Goal: Transaction & Acquisition: Download file/media

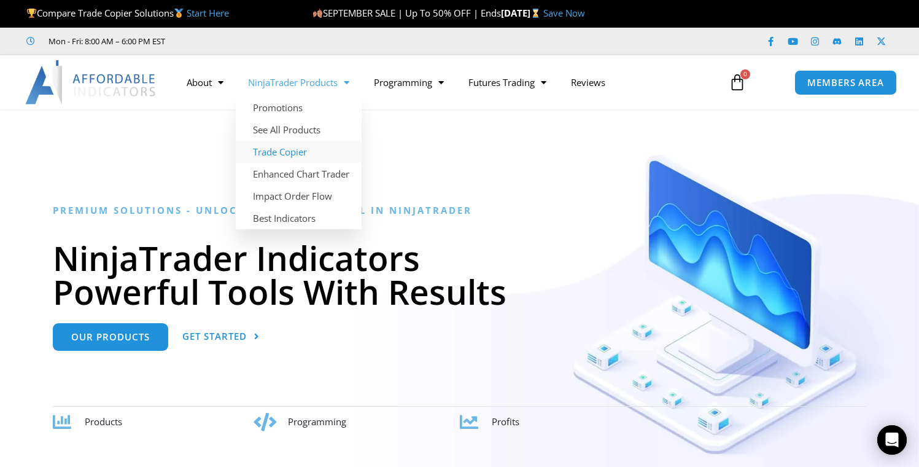
click at [283, 152] on link "Trade Copier" at bounding box center [299, 152] width 126 height 22
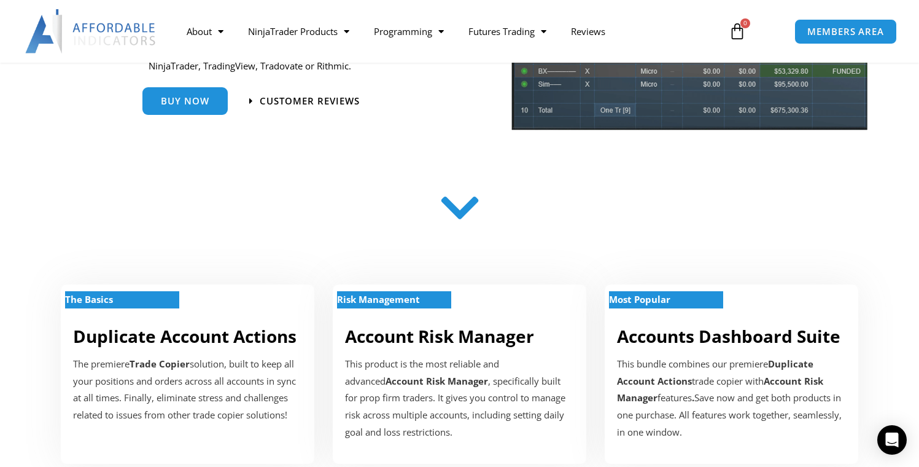
scroll to position [240, 0]
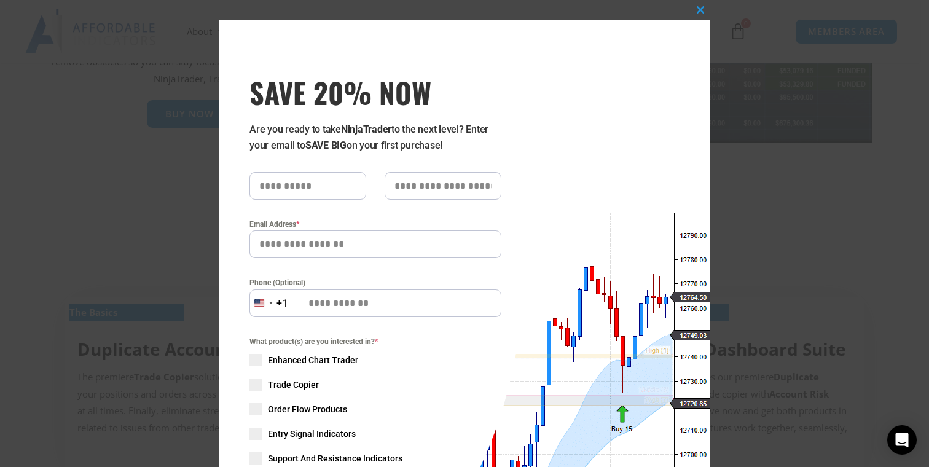
click at [813, 149] on div "Close this module SAVE 20% NOW Are you ready to take NinjaTrader to the next le…" at bounding box center [464, 233] width 929 height 467
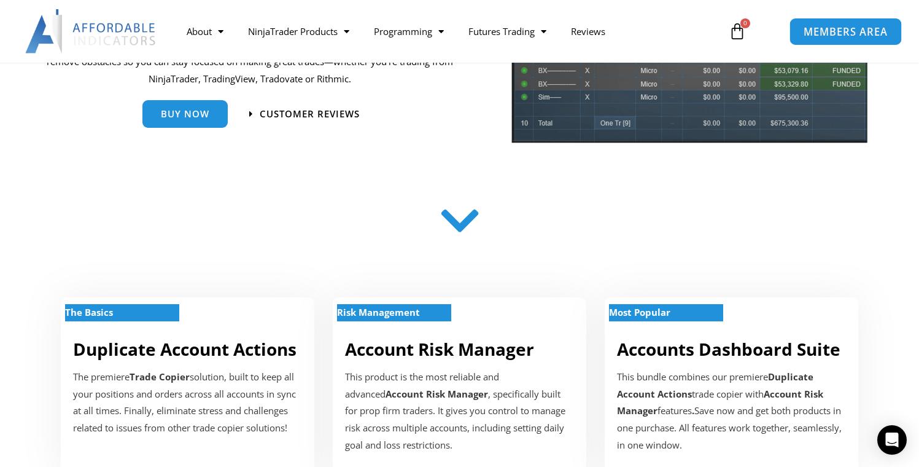
click at [841, 34] on span "MEMBERS AREA" at bounding box center [846, 31] width 84 height 10
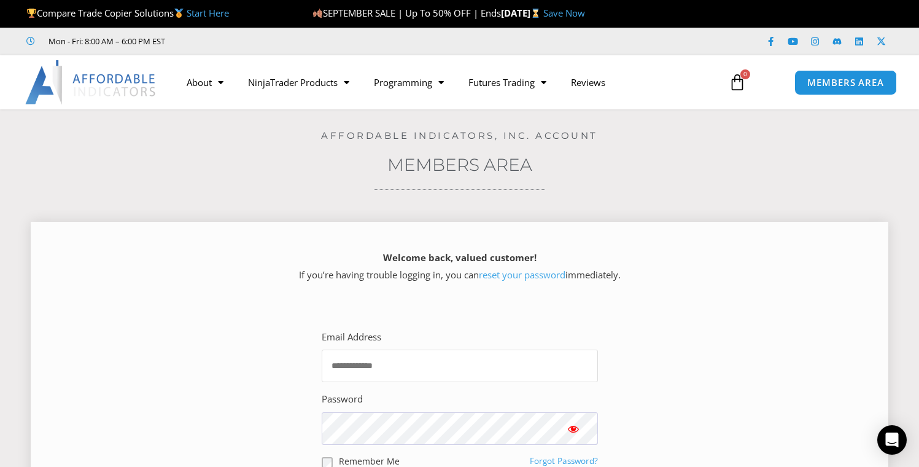
click at [383, 367] on input "Email Address" at bounding box center [460, 365] width 276 height 33
type input "**********"
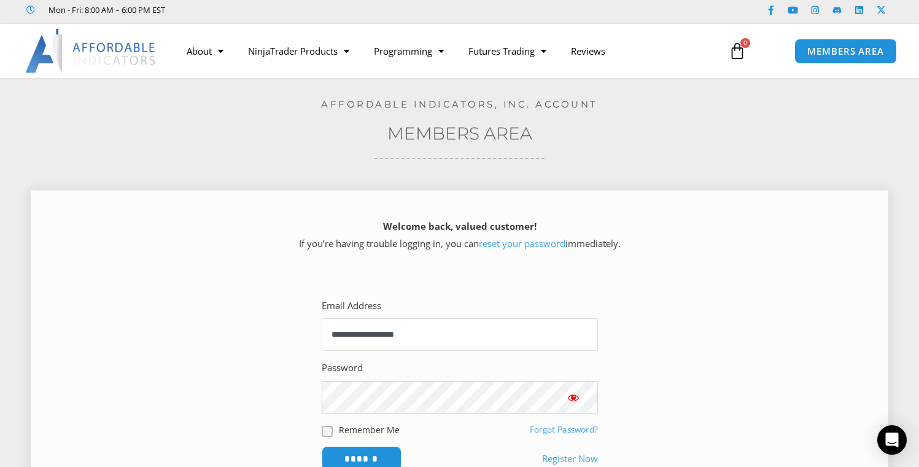
scroll to position [82, 0]
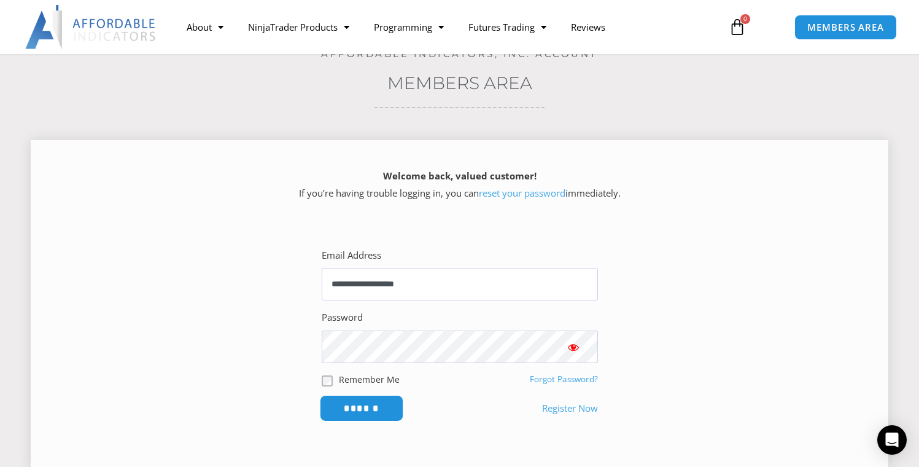
click at [358, 410] on input "******" at bounding box center [361, 408] width 84 height 26
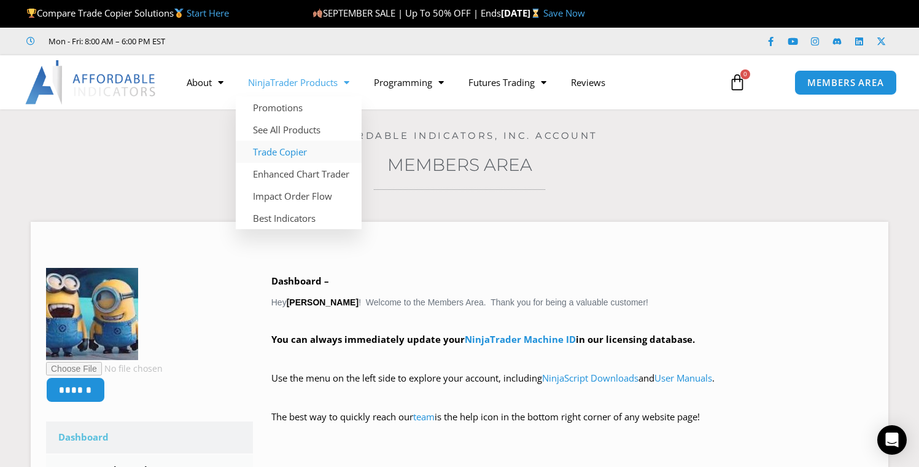
click at [289, 149] on link "Trade Copier" at bounding box center [299, 152] width 126 height 22
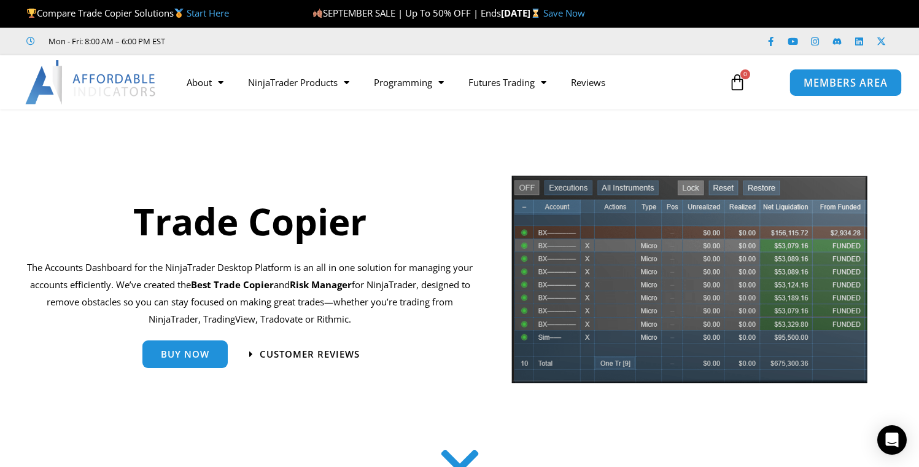
click at [848, 80] on span "MEMBERS AREA" at bounding box center [846, 82] width 84 height 10
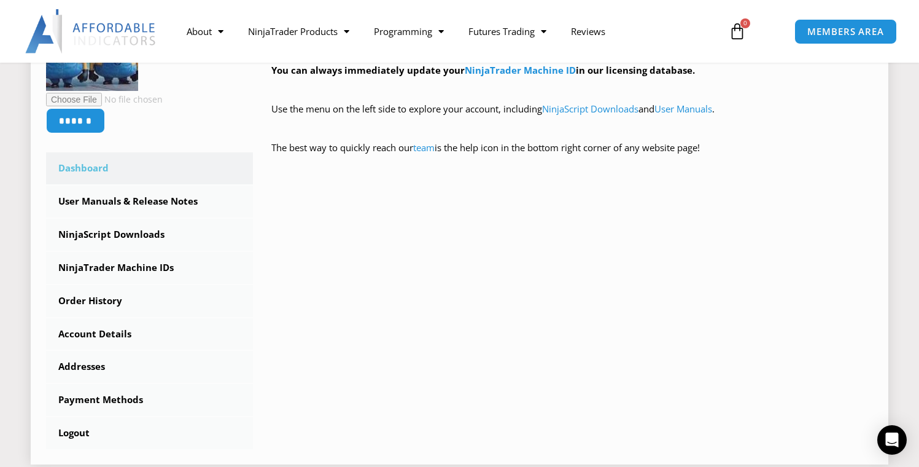
scroll to position [302, 0]
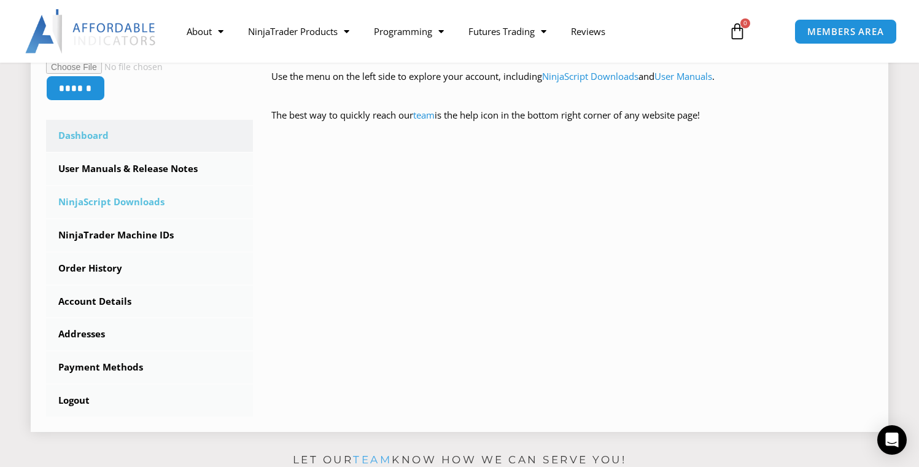
click at [93, 199] on link "NinjaScript Downloads" at bounding box center [149, 202] width 207 height 32
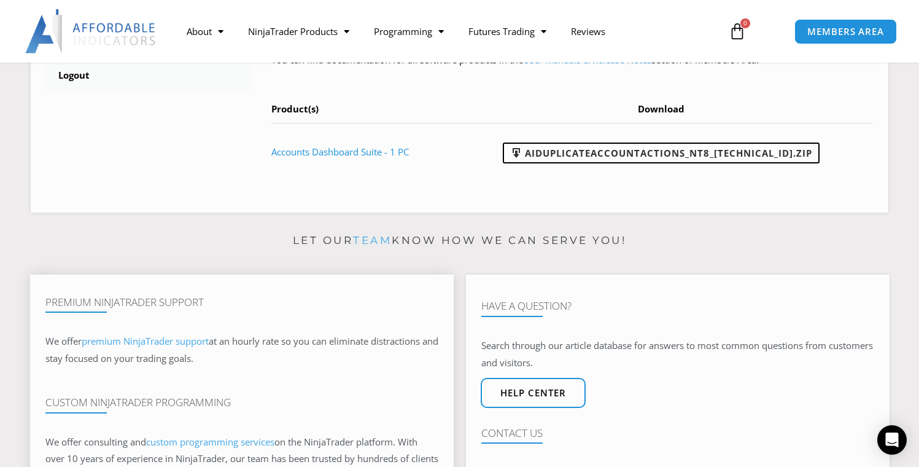
scroll to position [428, 0]
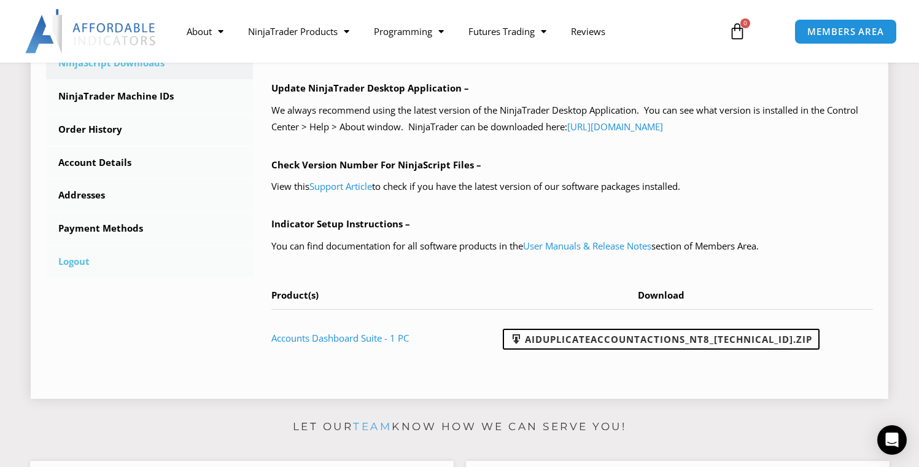
click at [75, 265] on link "Logout" at bounding box center [149, 262] width 207 height 32
click at [77, 263] on link "Logout" at bounding box center [149, 262] width 207 height 32
click at [70, 267] on link "Logout" at bounding box center [149, 262] width 207 height 32
